Goal: Information Seeking & Learning: Learn about a topic

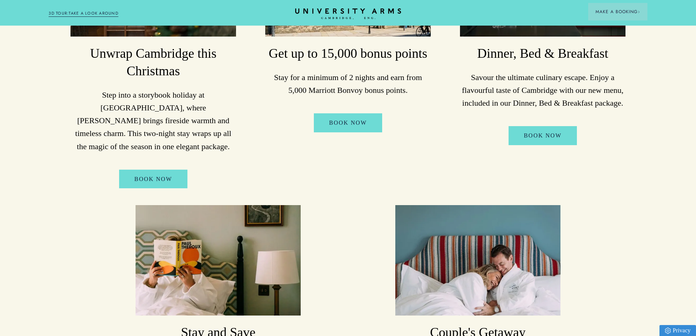
scroll to position [146, 0]
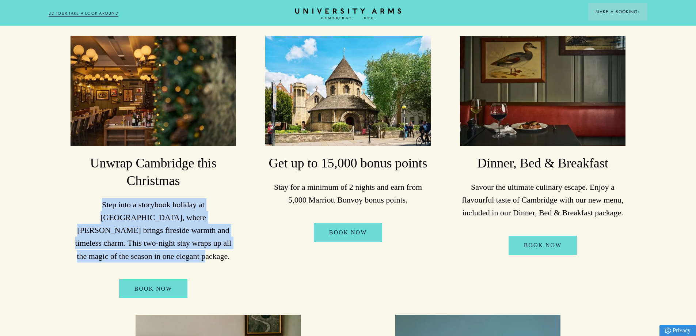
drag, startPoint x: 140, startPoint y: 209, endPoint x: 229, endPoint y: 246, distance: 95.7
click at [229, 246] on li "Unwrap Cambridge this Christmas Step into a storybook holiday at University Arm…" at bounding box center [153, 167] width 182 height 262
drag, startPoint x: 236, startPoint y: 249, endPoint x: 69, endPoint y: 202, distance: 174.1
click at [69, 202] on li "Unwrap Cambridge this Christmas Step into a storybook holiday at University Arm…" at bounding box center [153, 167] width 182 height 262
copy p "Step into a storybook holiday at University Arms, where Christmas brings firesi…"
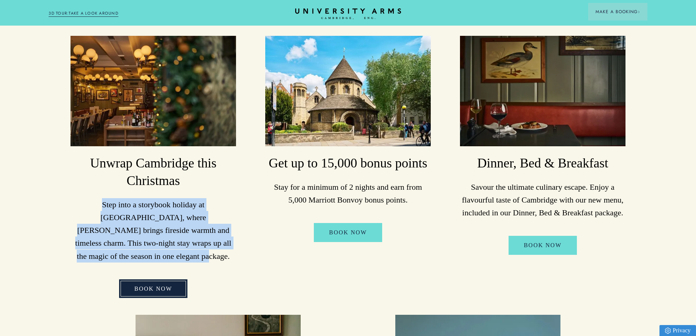
click at [164, 282] on link "BOOK NOW" at bounding box center [153, 288] width 69 height 19
click at [170, 279] on link "BOOK NOW" at bounding box center [153, 288] width 69 height 19
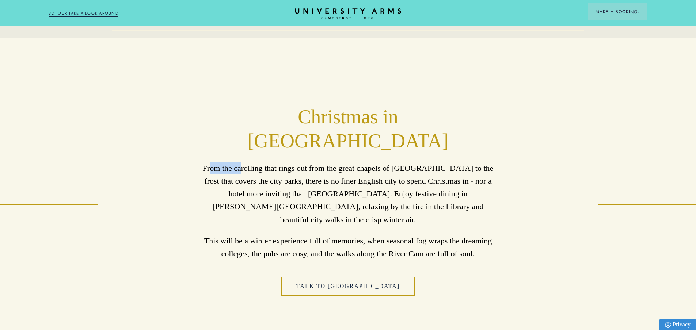
drag, startPoint x: 219, startPoint y: 141, endPoint x: 247, endPoint y: 147, distance: 29.0
click at [247, 147] on div "Christmas in Cambridge From the carolling that rings out from the great chapels…" at bounding box center [347, 204] width 487 height 199
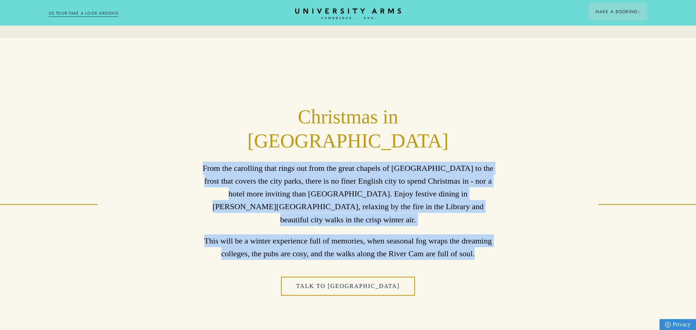
drag, startPoint x: 212, startPoint y: 144, endPoint x: 481, endPoint y: 221, distance: 280.1
click at [481, 221] on div "From the carolling that rings out from the great chapels of Cambridge to the fr…" at bounding box center [348, 211] width 292 height 98
copy div "From the carolling that rings out from the great chapels of Cambridge to the fr…"
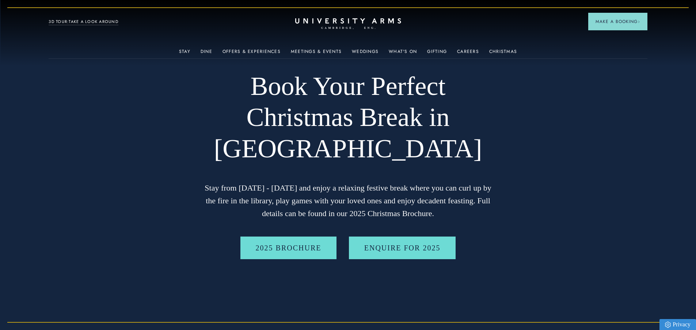
click at [373, 18] on div "Stay Suites Superior Rooms Classic Rooms Cosy Rooms Dine Restaurant Bar Afterno…" at bounding box center [348, 21] width 598 height 9
click at [358, 22] on icon "CAMBRIDGE’S LEADING LUXURY HOTEL SINCE [DATE]" at bounding box center [348, 23] width 103 height 11
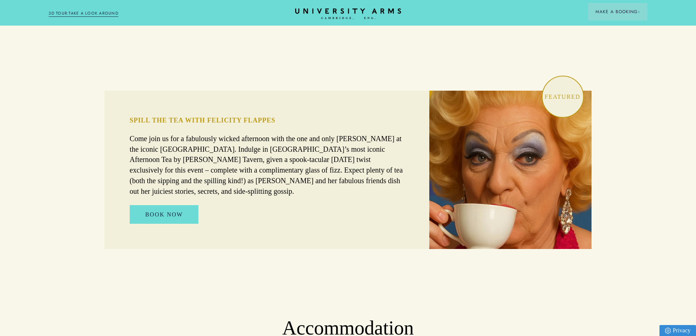
scroll to position [548, 0]
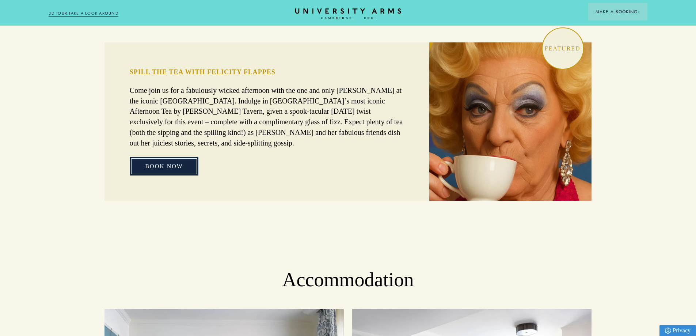
click at [156, 157] on link "BOOK NOW" at bounding box center [164, 166] width 69 height 19
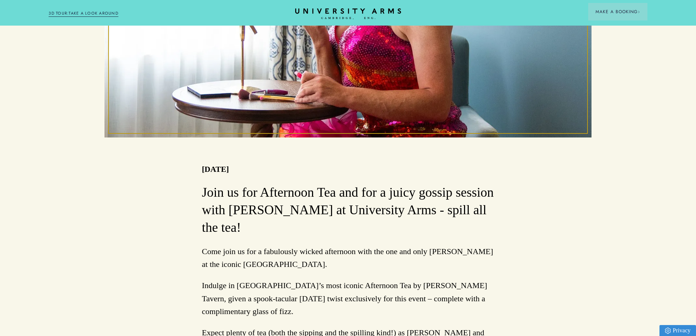
scroll to position [365, 0]
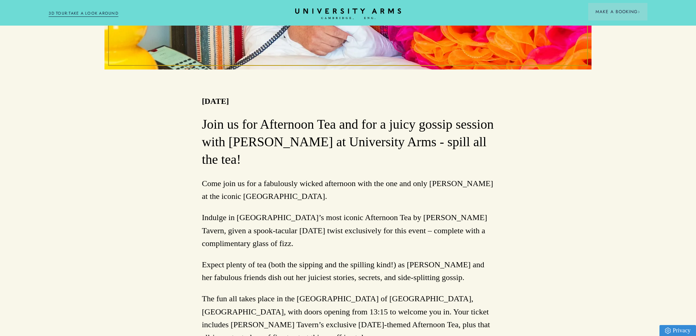
drag, startPoint x: 200, startPoint y: 87, endPoint x: 237, endPoint y: 130, distance: 57.3
click at [237, 130] on div "Back to Events Spill the Tea with Felicity Flappes 25/10/2025 Join us for After…" at bounding box center [348, 265] width 696 height 1126
click at [237, 130] on h3 "Join us for Afternoon Tea and for a juicy gossip session with [PERSON_NAME] at …" at bounding box center [348, 142] width 292 height 53
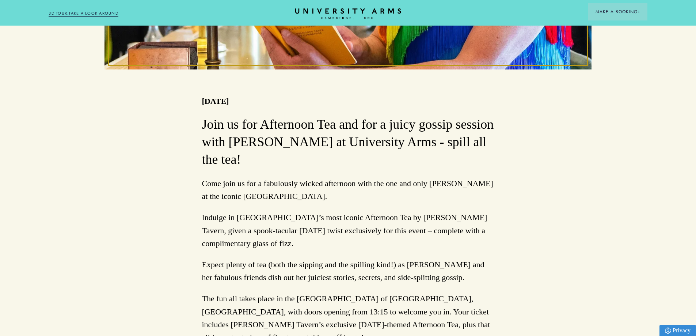
drag, startPoint x: 197, startPoint y: 151, endPoint x: 315, endPoint y: 167, distance: 118.7
click at [315, 167] on div "Back to Events Spill the Tea with Felicity Flappes 25/10/2025 Join us for After…" at bounding box center [348, 265] width 696 height 1126
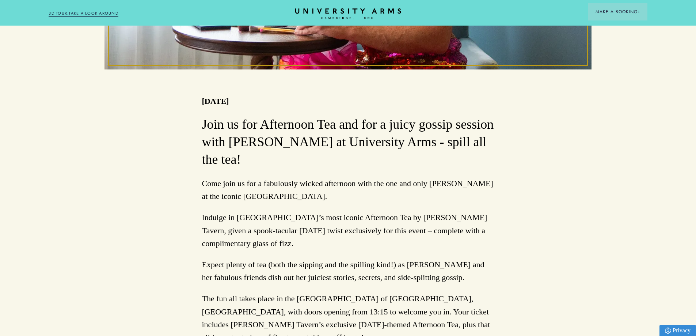
copy p "Come join us for a fabulously wicked afternoon with the one and only [PERSON_NA…"
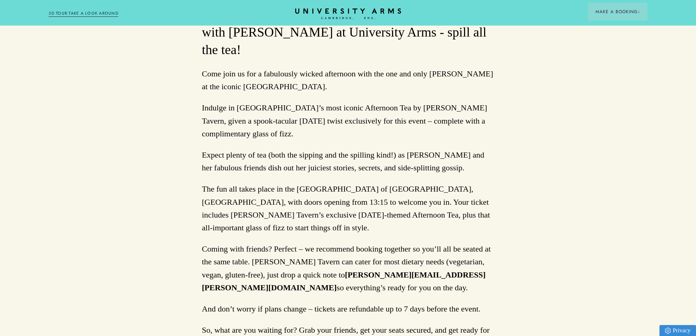
click at [300, 148] on p "Expect plenty of tea (both the sipping and the spilling kind!) as [PERSON_NAME]…" at bounding box center [348, 161] width 292 height 26
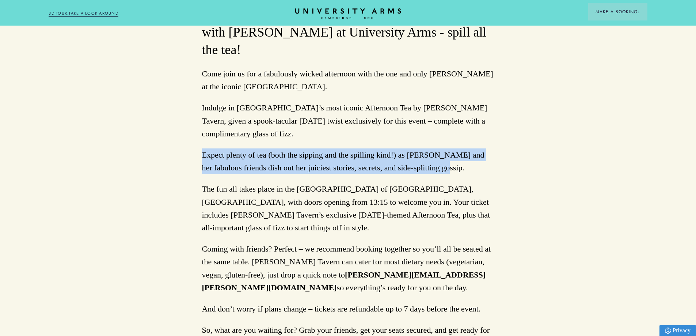
drag, startPoint x: 198, startPoint y: 119, endPoint x: 435, endPoint y: 138, distance: 238.2
click at [435, 138] on div "Back to Events Spill the Tea with Felicity Flappes 25/10/2025 Join us for After…" at bounding box center [348, 155] width 696 height 1126
copy p "Expect plenty of tea (both the sipping and the spilling kind!) as [PERSON_NAME]…"
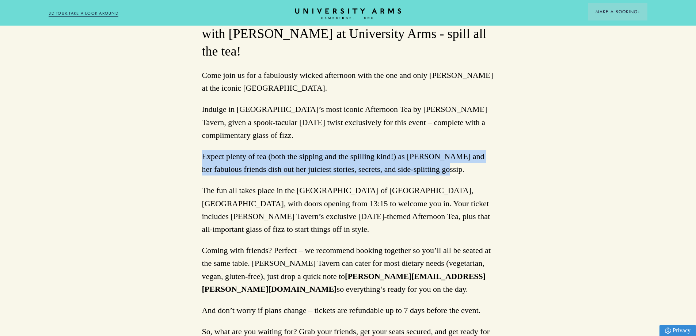
scroll to position [438, 0]
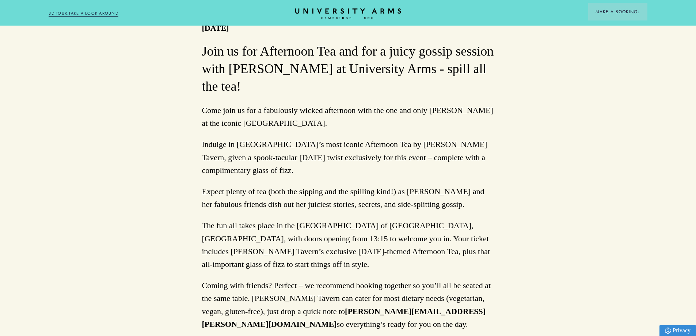
click at [231, 138] on p "Indulge in [GEOGRAPHIC_DATA]’s most iconic Afternoon Tea by [PERSON_NAME] Taver…" at bounding box center [348, 157] width 292 height 39
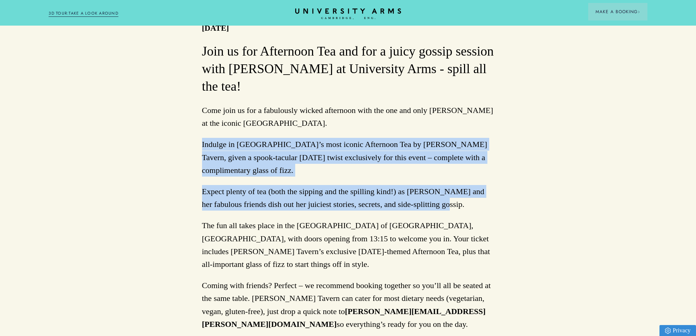
drag, startPoint x: 217, startPoint y: 113, endPoint x: 430, endPoint y: 172, distance: 221.4
click at [430, 172] on div "Back to Events Spill the Tea with Felicity Flappes 25/10/2025 Join us for After…" at bounding box center [348, 192] width 696 height 1126
copy div "Indulge in Cambridge’s most iconic Afternoon Tea by Parker’s Tavern, given a sp…"
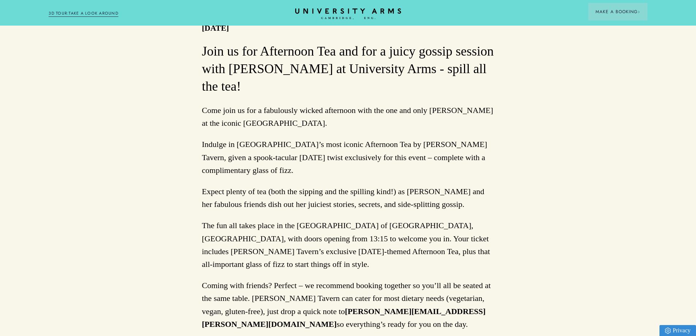
click at [316, 104] on p "Come join us for a fabulously wicked afternoon with the one and only [PERSON_NA…" at bounding box center [348, 117] width 292 height 26
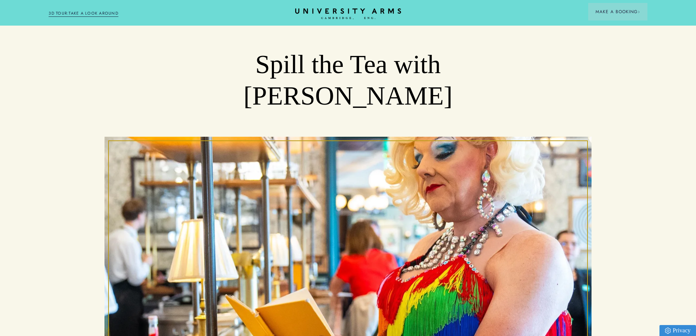
scroll to position [0, 0]
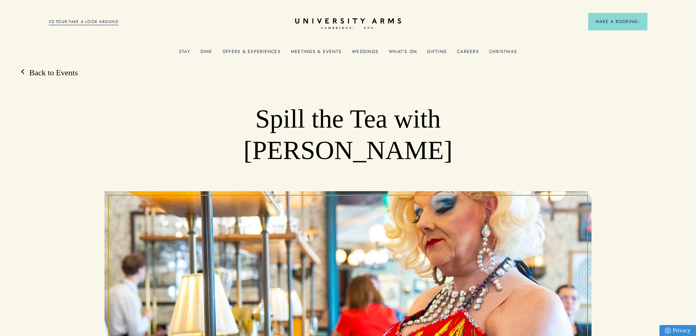
click at [429, 50] on link "Gifting" at bounding box center [437, 53] width 20 height 9
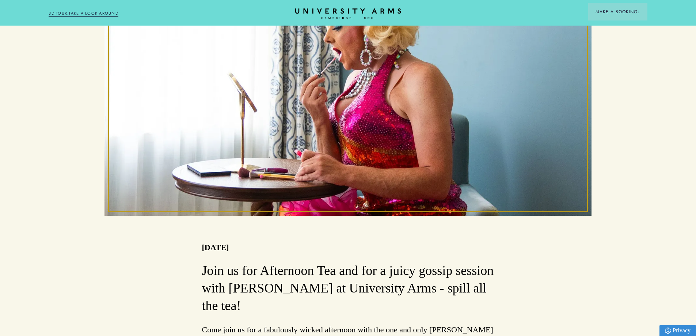
scroll to position [329, 0]
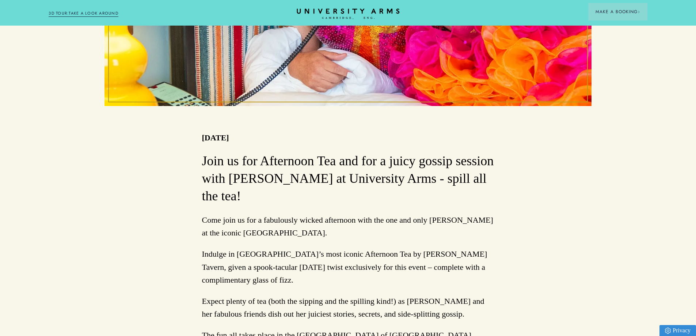
drag, startPoint x: 342, startPoint y: 9, endPoint x: 341, endPoint y: 14, distance: 5.0
click at [343, 9] on icon "CAMBRIDGE’S LEADING LUXURY HOTEL SINCE [DATE]" at bounding box center [348, 13] width 103 height 11
